Goal: Task Accomplishment & Management: Complete application form

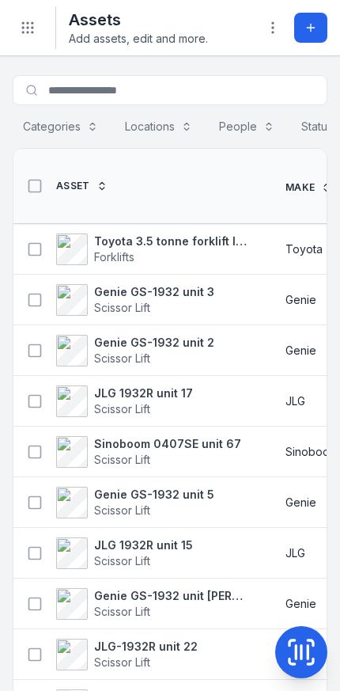
click at [196, 242] on strong "Toyota 3.5 tonne forklift lpg" at bounding box center [170, 241] width 153 height 16
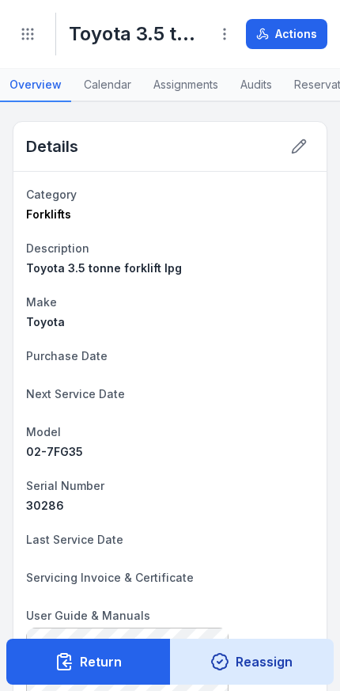
click at [297, 39] on button "Actions" at bounding box center [286, 34] width 81 height 30
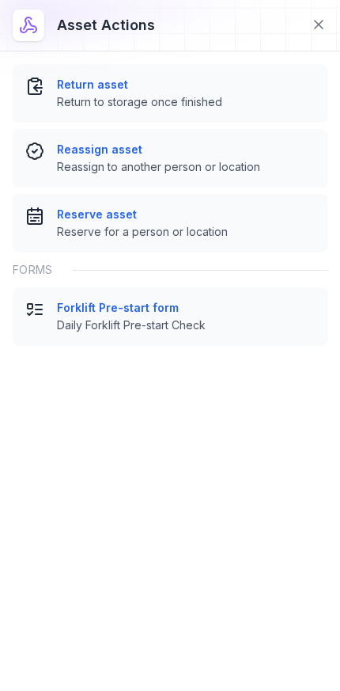
click at [192, 315] on strong "Forklift Pre-start form" at bounding box center [186, 308] width 258 height 16
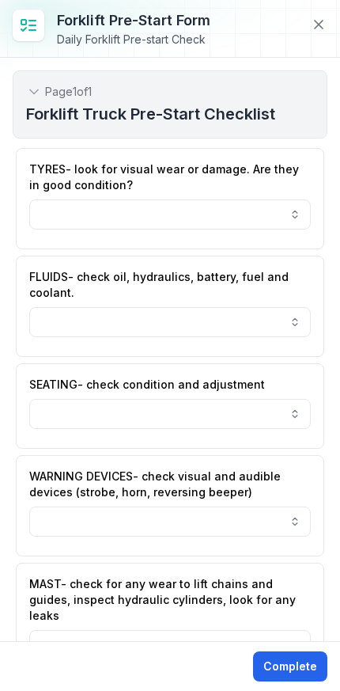
click at [276, 220] on button "button" at bounding box center [170, 214] width 282 height 30
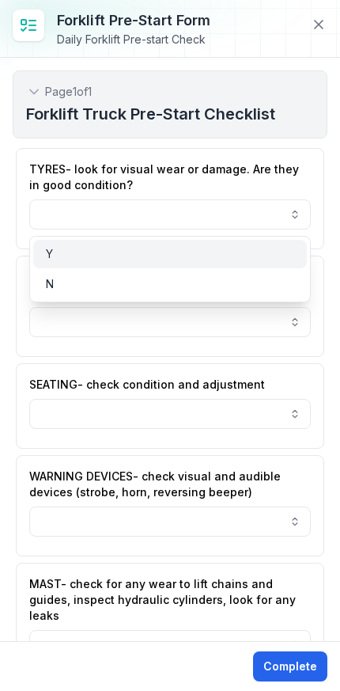
click at [227, 255] on div "Y" at bounding box center [170, 254] width 248 height 16
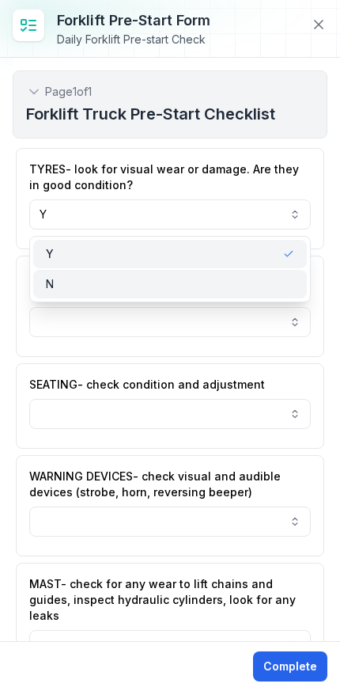
click at [237, 284] on div "N" at bounding box center [170, 284] width 248 height 16
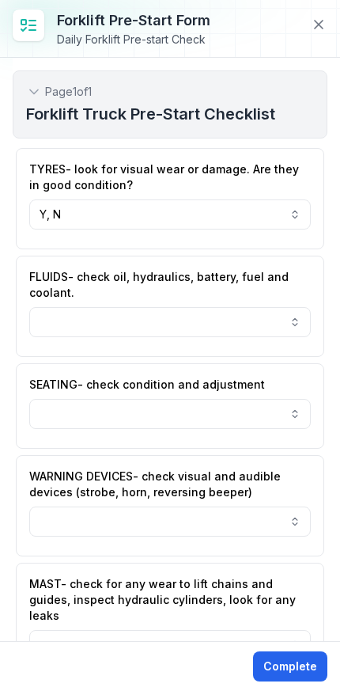
click at [263, 323] on button "button" at bounding box center [170, 322] width 282 height 30
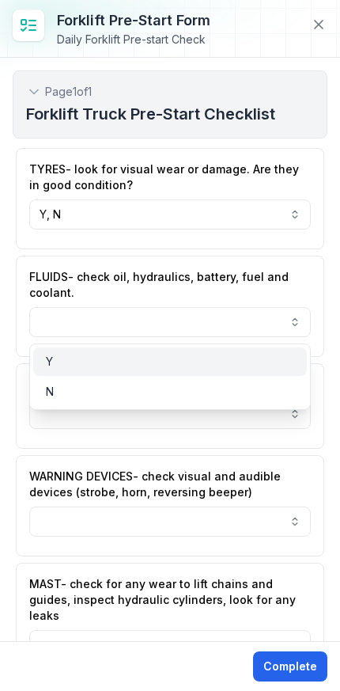
click at [218, 366] on div "Y" at bounding box center [170, 362] width 248 height 16
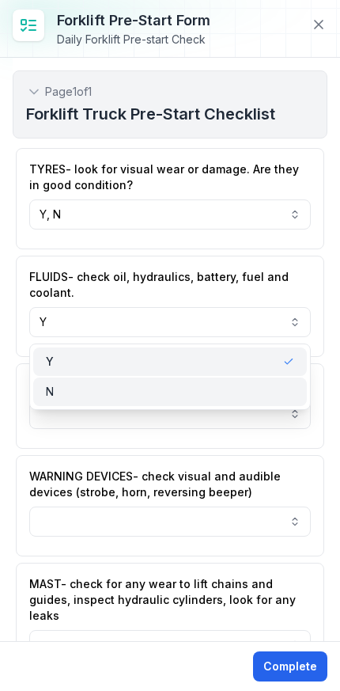
click at [207, 395] on div "N" at bounding box center [170, 392] width 248 height 16
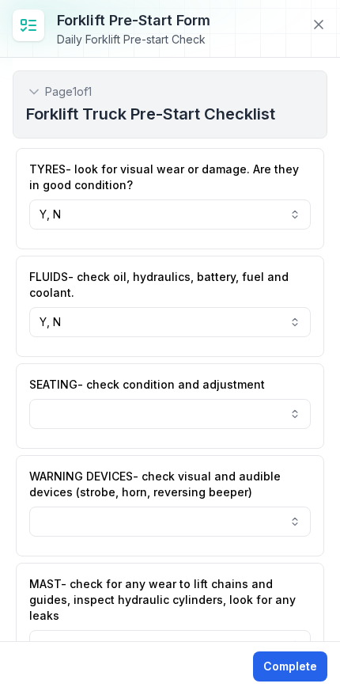
click at [305, 30] on button at bounding box center [319, 24] width 30 height 30
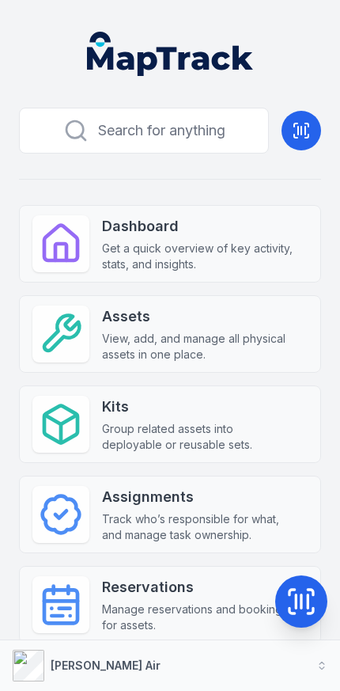
click at [241, 321] on strong "Assets" at bounding box center [198, 316] width 193 height 22
